Goal: Task Accomplishment & Management: Complete application form

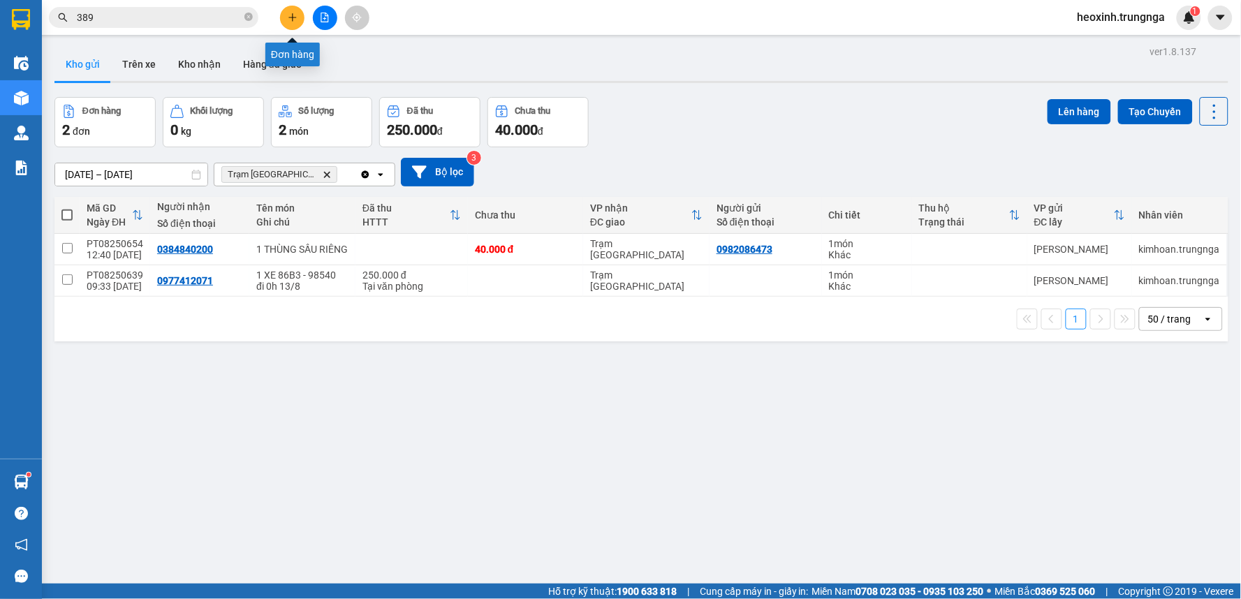
click at [302, 22] on button at bounding box center [292, 18] width 24 height 24
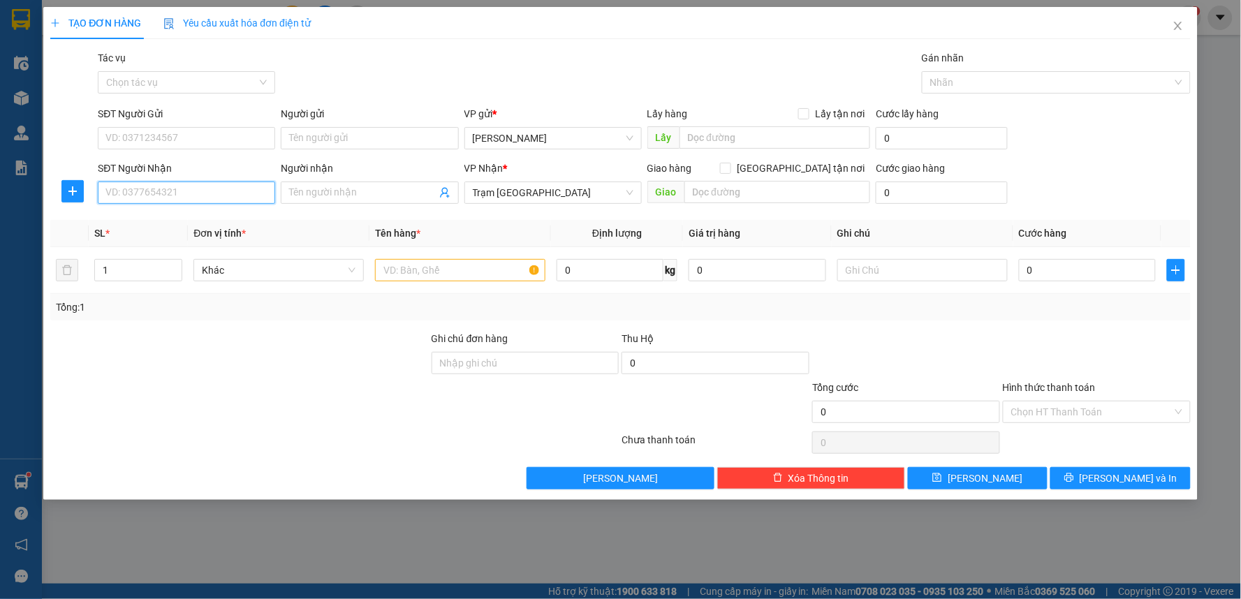
click at [140, 192] on input "SĐT Người Nhận" at bounding box center [186, 193] width 177 height 22
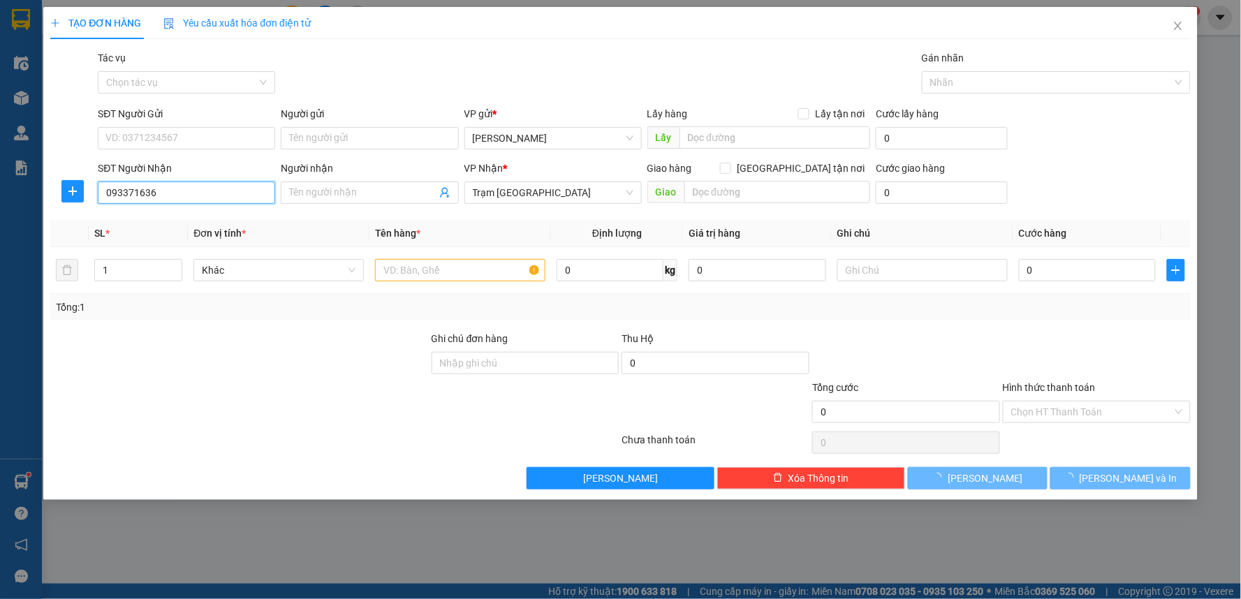
type input "0933716368"
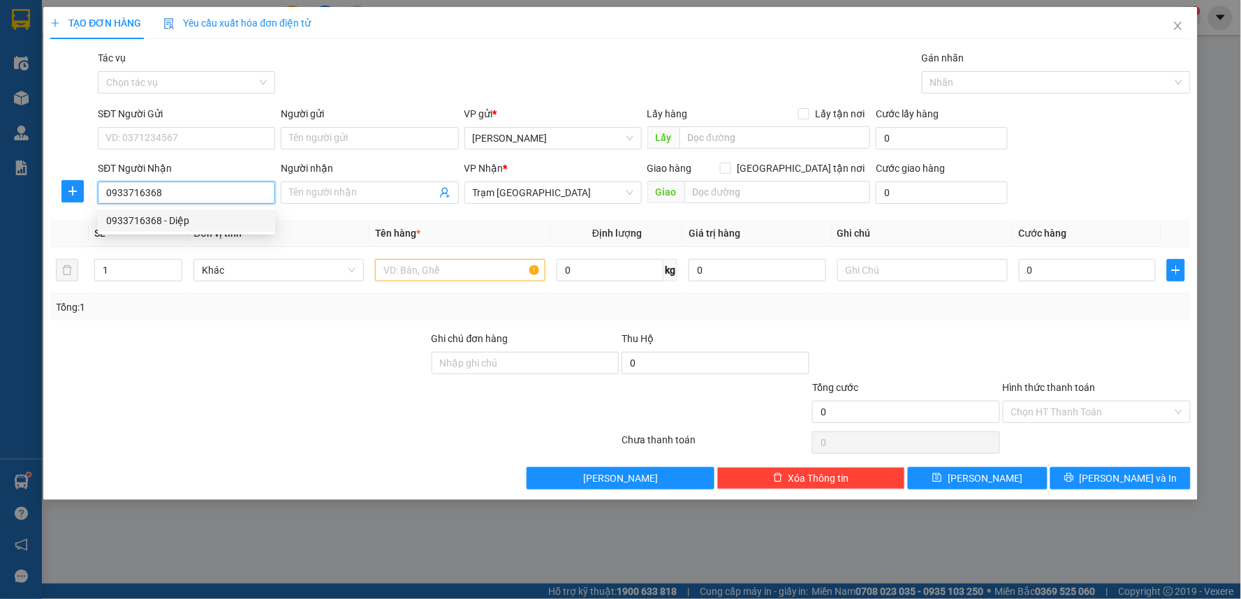
click at [192, 218] on div "0933716368 - Diệp" at bounding box center [186, 220] width 161 height 15
type input "Diệp"
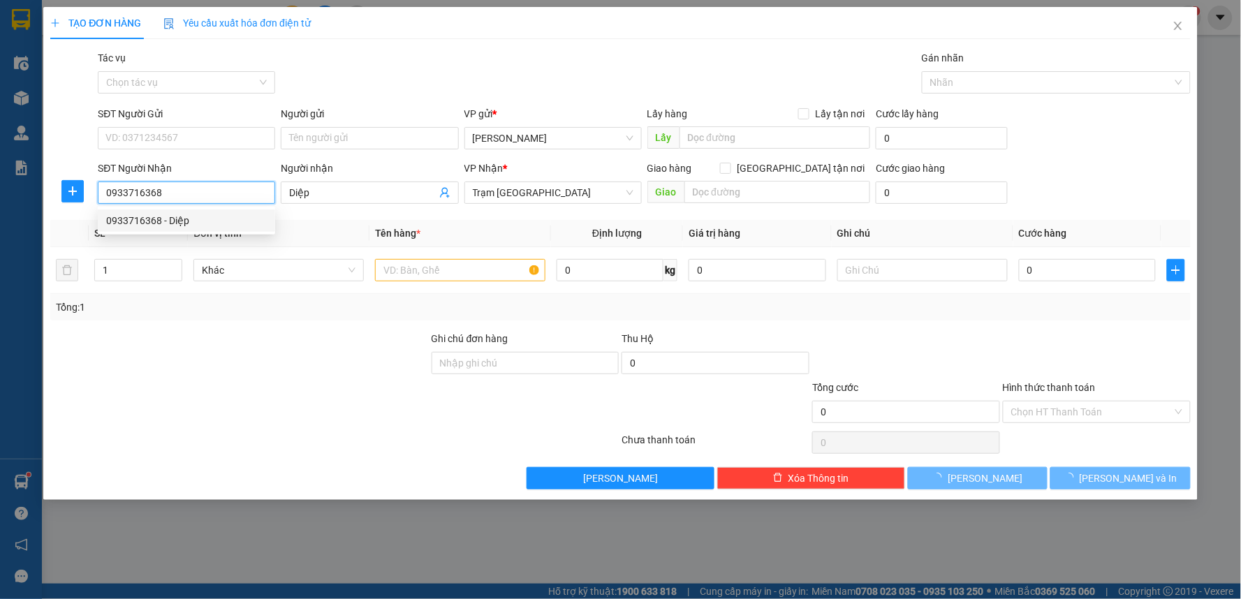
type input "30.000"
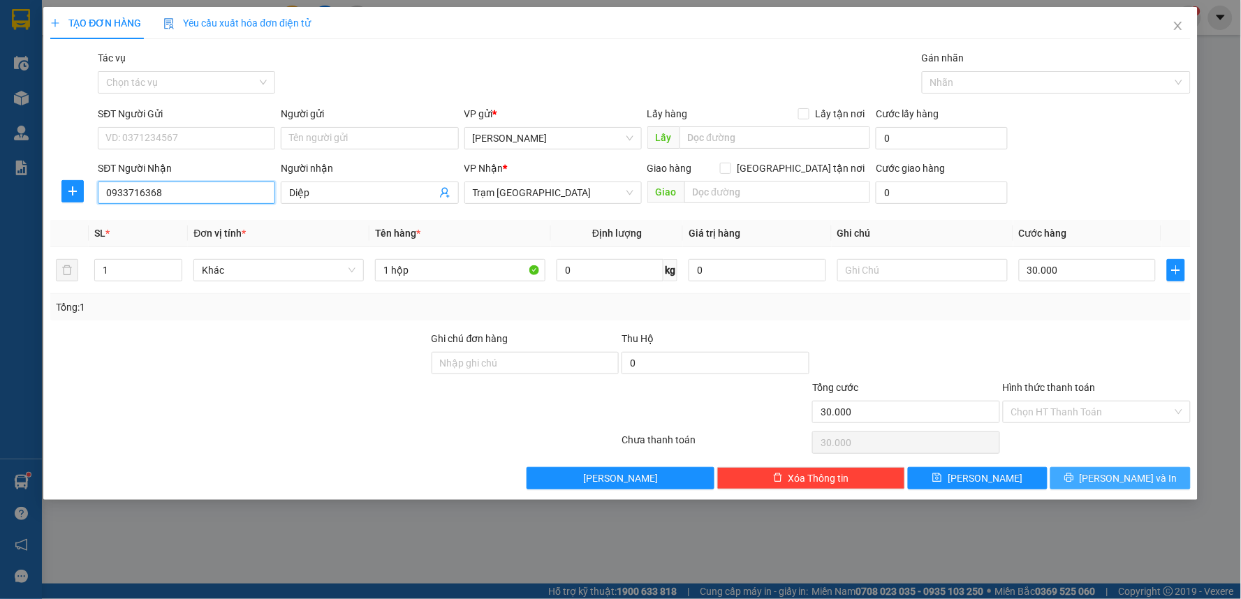
type input "0933716368"
click at [1123, 478] on span "[PERSON_NAME] và In" at bounding box center [1129, 478] width 98 height 15
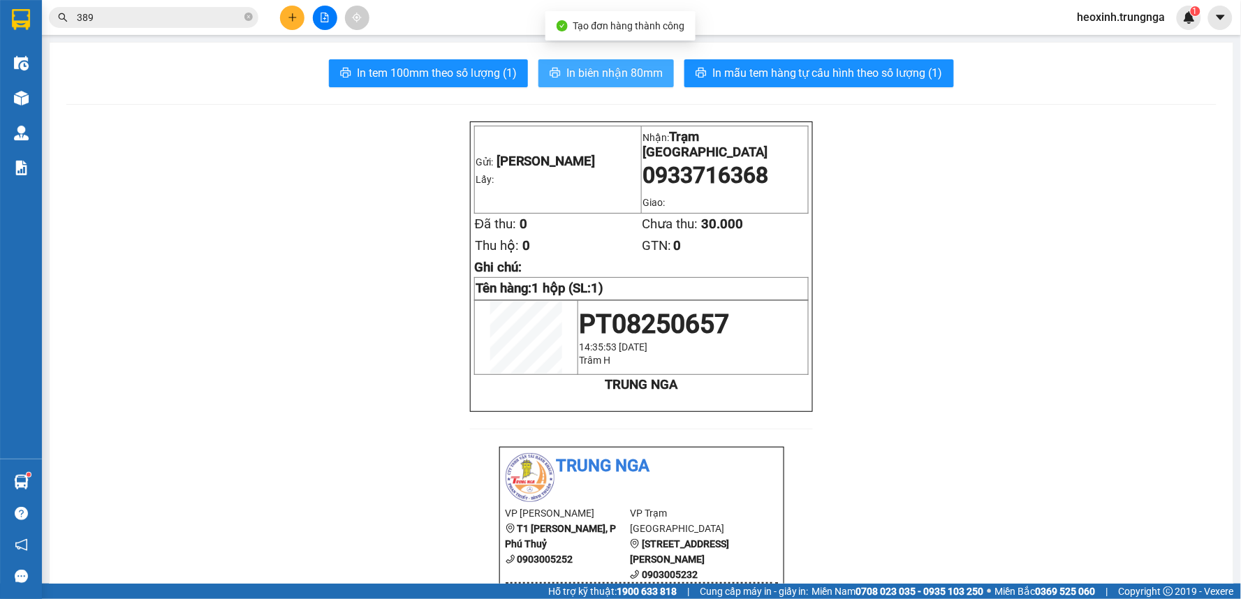
click at [604, 74] on span "In biên nhận 80mm" at bounding box center [615, 72] width 96 height 17
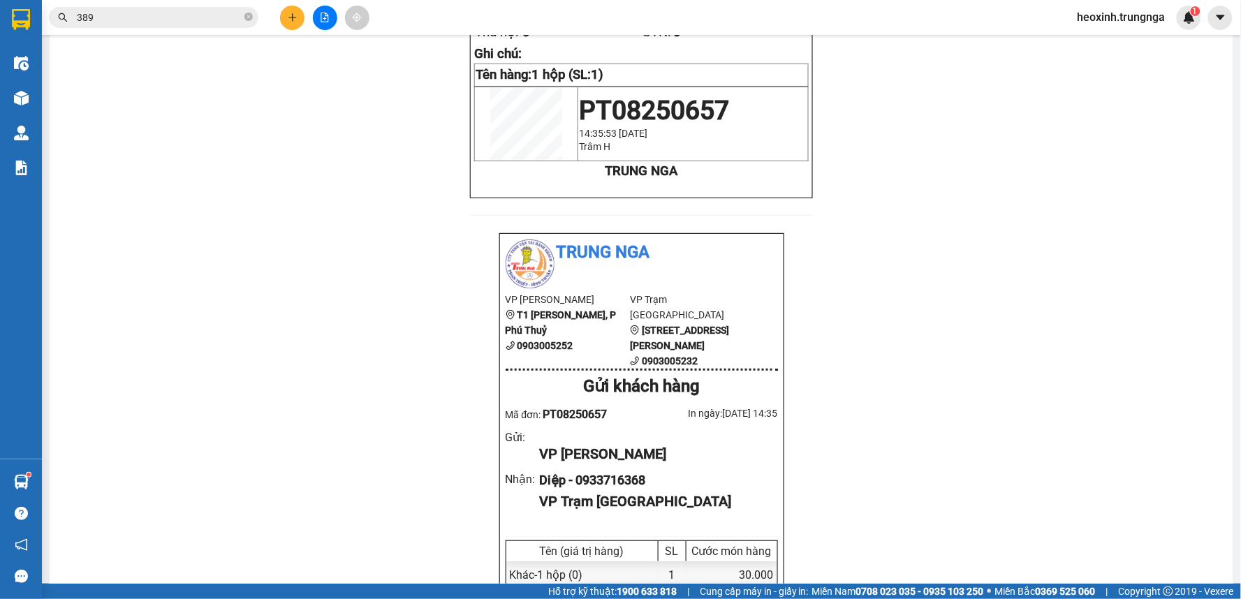
scroll to position [543, 0]
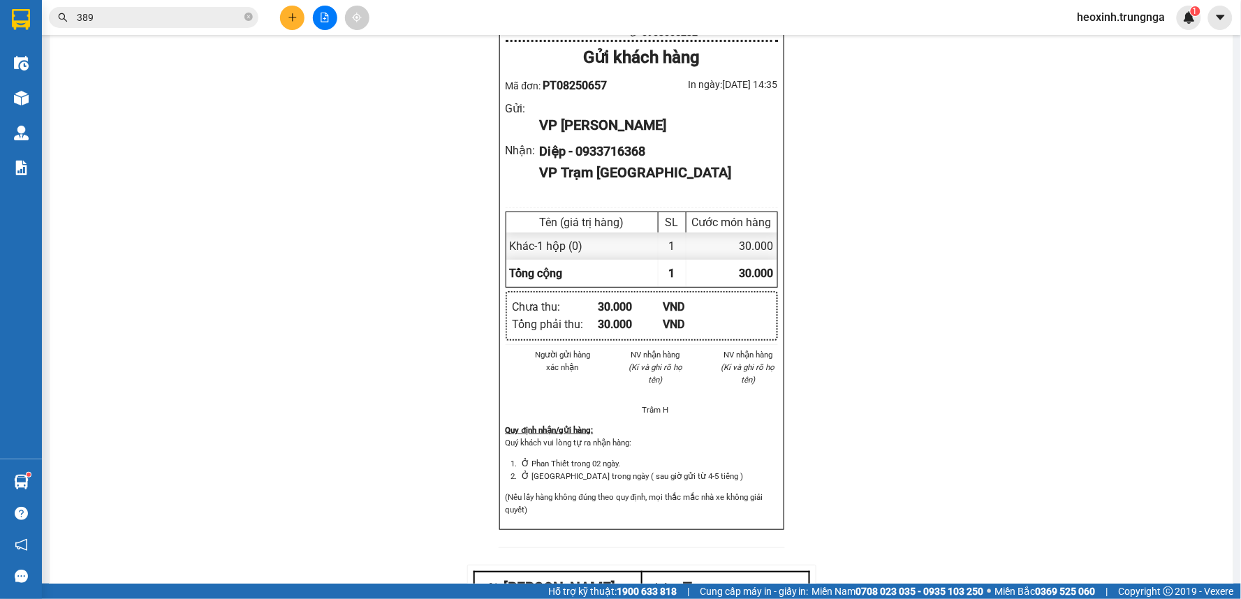
click at [1125, 21] on span "heoxinh.trungnga" at bounding box center [1122, 16] width 110 height 17
click at [1128, 66] on span "Đổi mật khẩu" at bounding box center [1129, 65] width 82 height 15
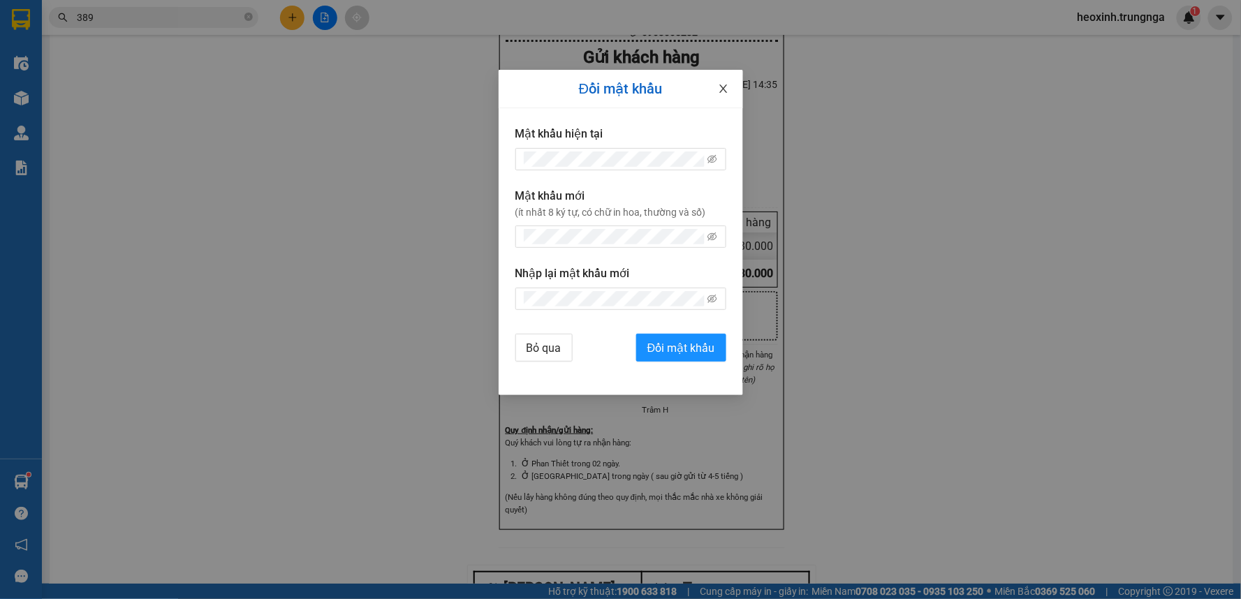
drag, startPoint x: 724, startPoint y: 89, endPoint x: 589, endPoint y: 4, distance: 160.1
click at [722, 88] on icon "close" at bounding box center [723, 88] width 11 height 11
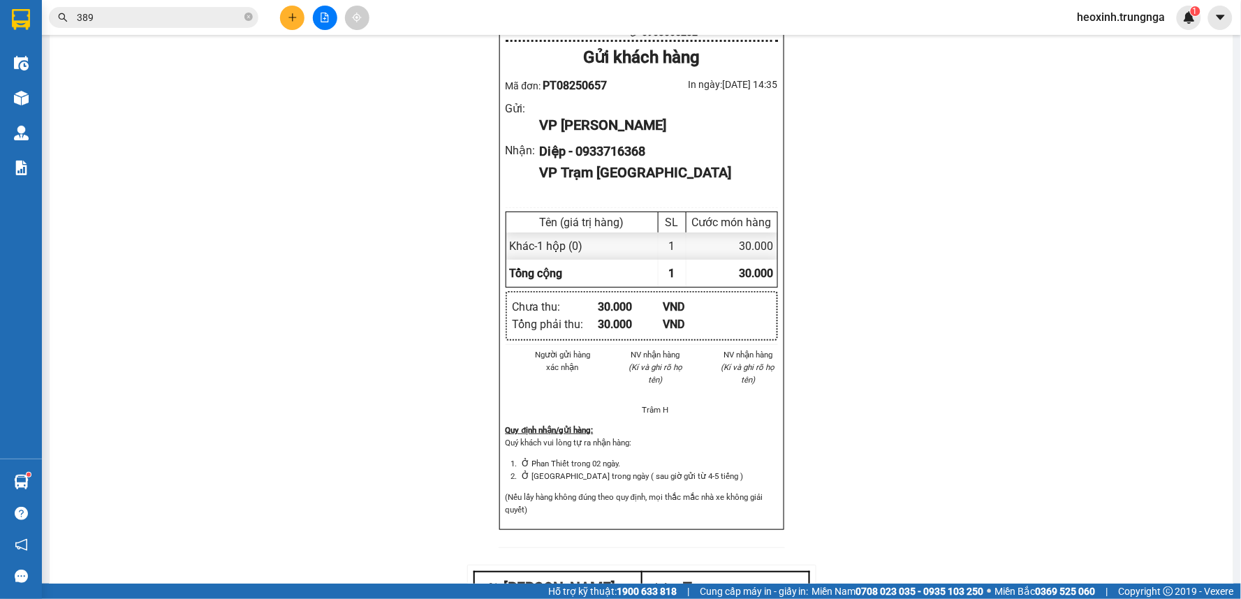
click at [1115, 28] on div "heoxinh.trungnga 1" at bounding box center [1134, 18] width 135 height 24
click at [1112, 17] on span "heoxinh.trungnga" at bounding box center [1122, 16] width 110 height 17
click at [1119, 40] on span "Đăng xuất" at bounding box center [1129, 43] width 82 height 15
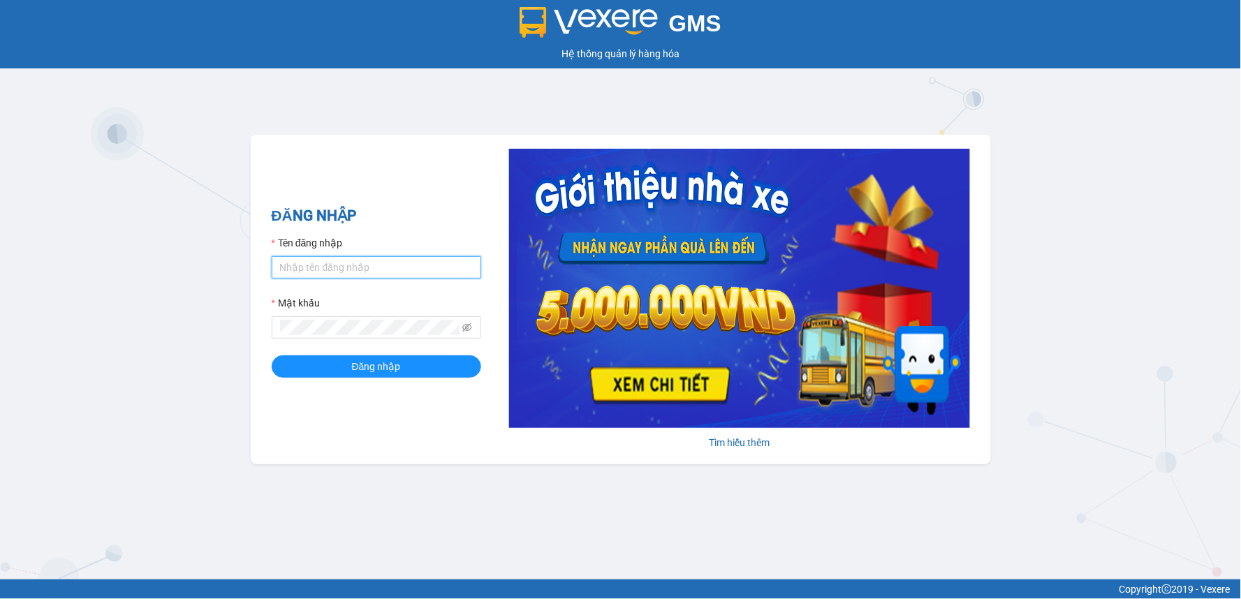
click at [313, 267] on input "Tên đăng nhập" at bounding box center [377, 267] width 210 height 22
type input "ngoctram.trungnga"
click at [272, 356] on button "Đăng nhập" at bounding box center [377, 367] width 210 height 22
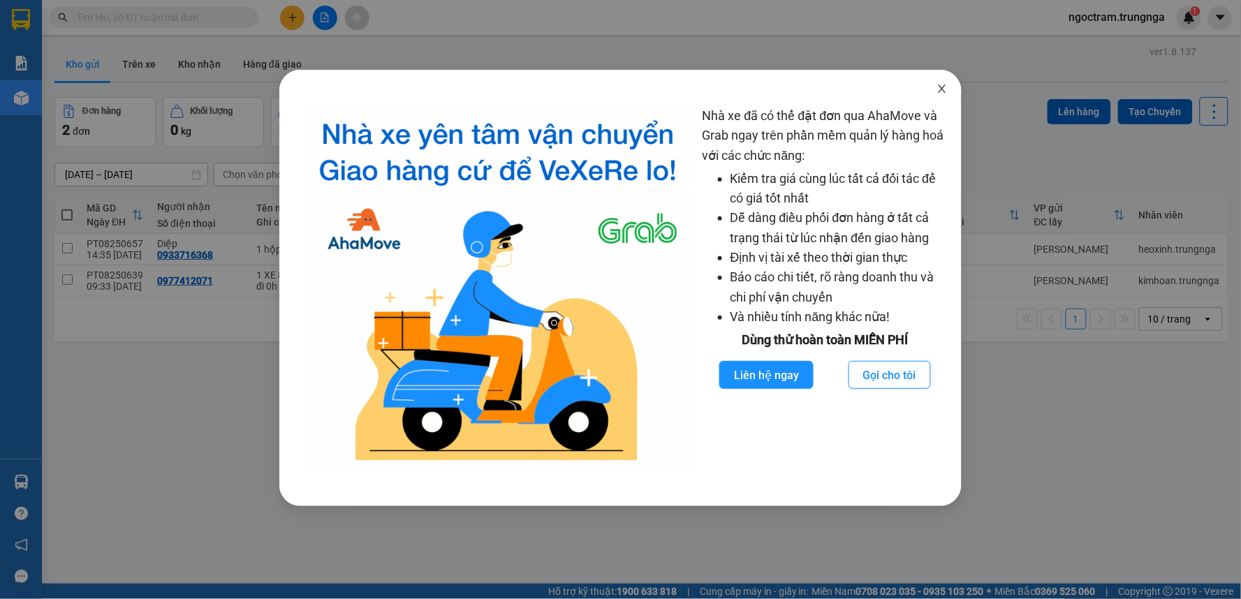
click at [944, 96] on span "Close" at bounding box center [942, 89] width 39 height 39
